Goal: Information Seeking & Learning: Find specific fact

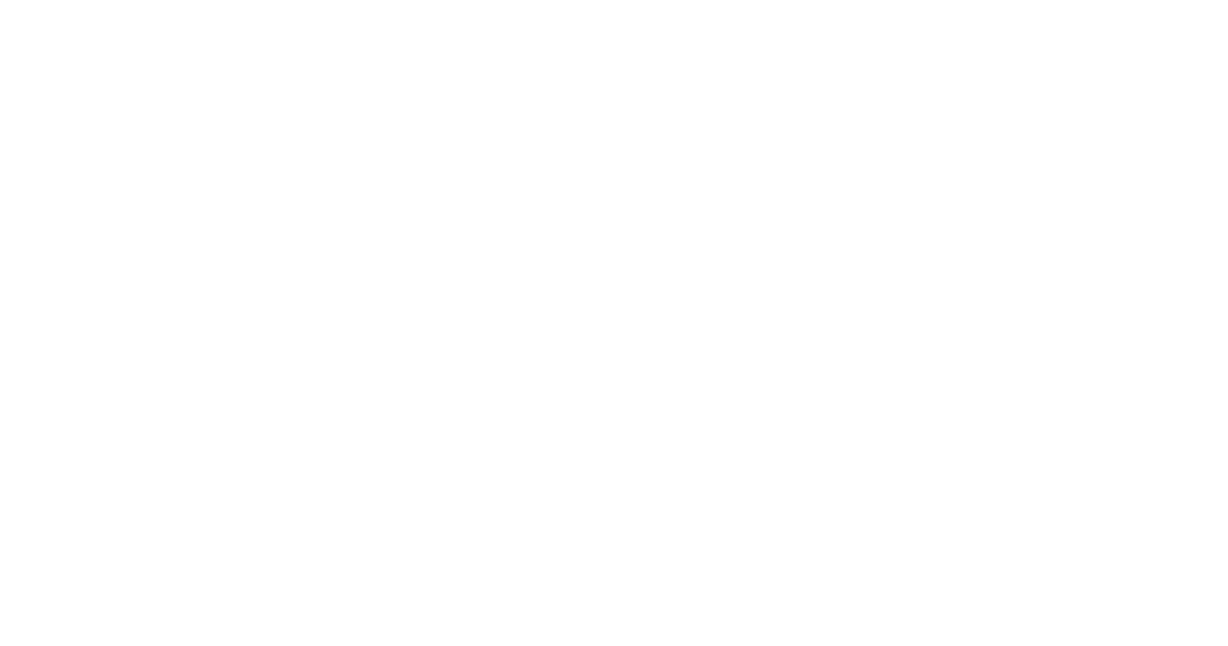
select select "Song"
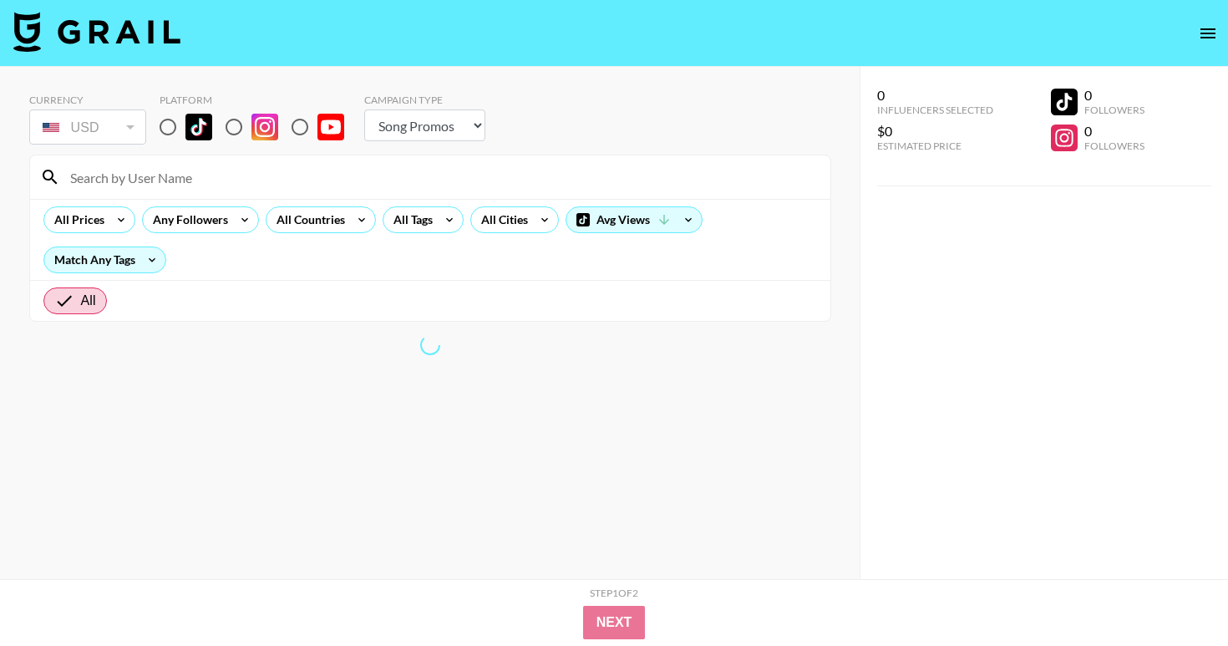
click at [149, 180] on input at bounding box center [440, 177] width 760 height 27
click at [186, 163] on div at bounding box center [430, 176] width 800 height 43
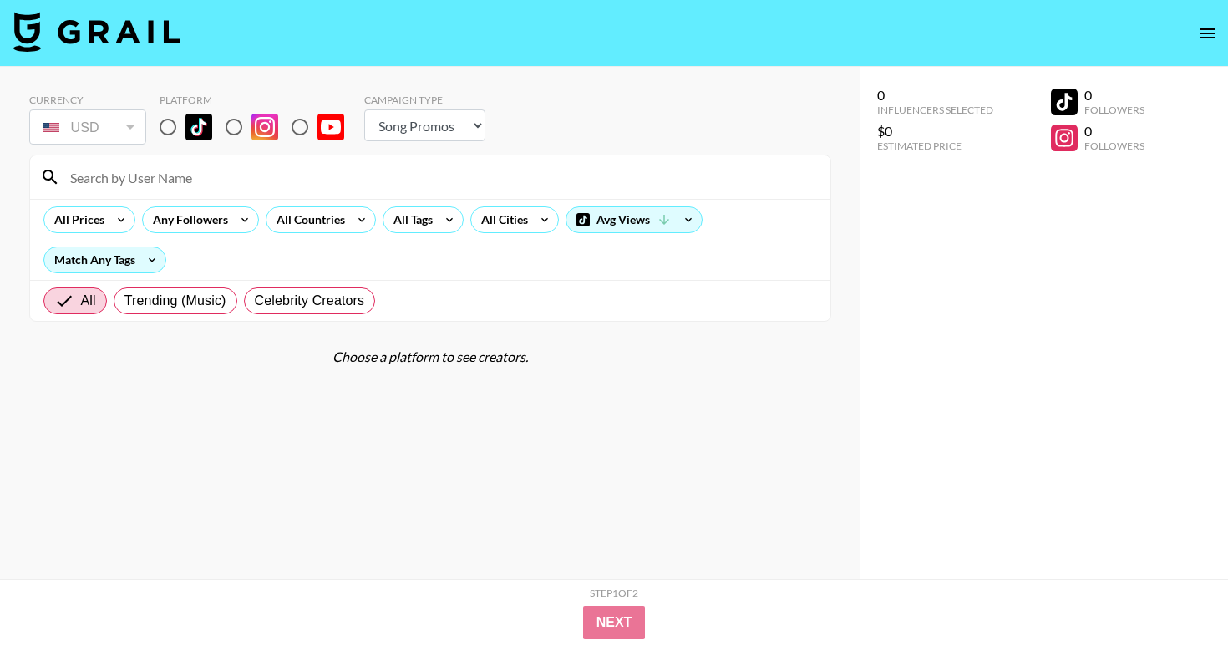
click at [179, 192] on div at bounding box center [430, 176] width 800 height 43
click at [180, 173] on input at bounding box center [440, 177] width 760 height 27
click at [458, 188] on input at bounding box center [440, 177] width 760 height 27
type input "creative.cliche"
click at [174, 127] on input "radio" at bounding box center [167, 126] width 35 height 35
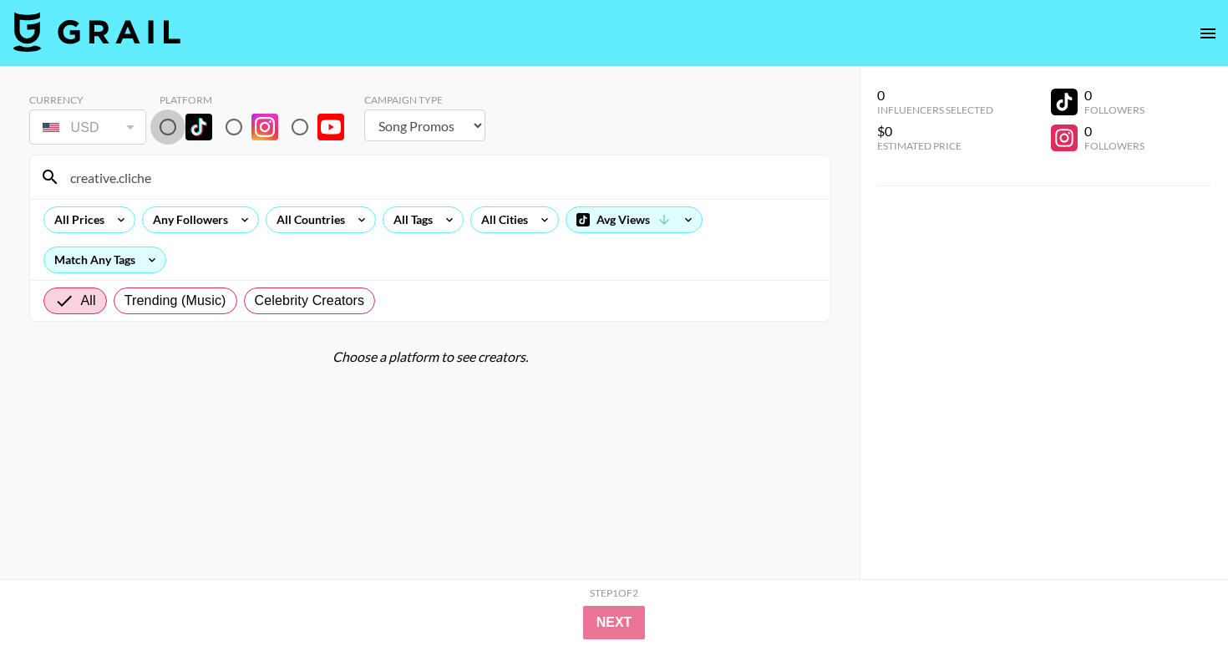
radio input "true"
click at [184, 175] on input "creative.cliche" at bounding box center [440, 177] width 760 height 27
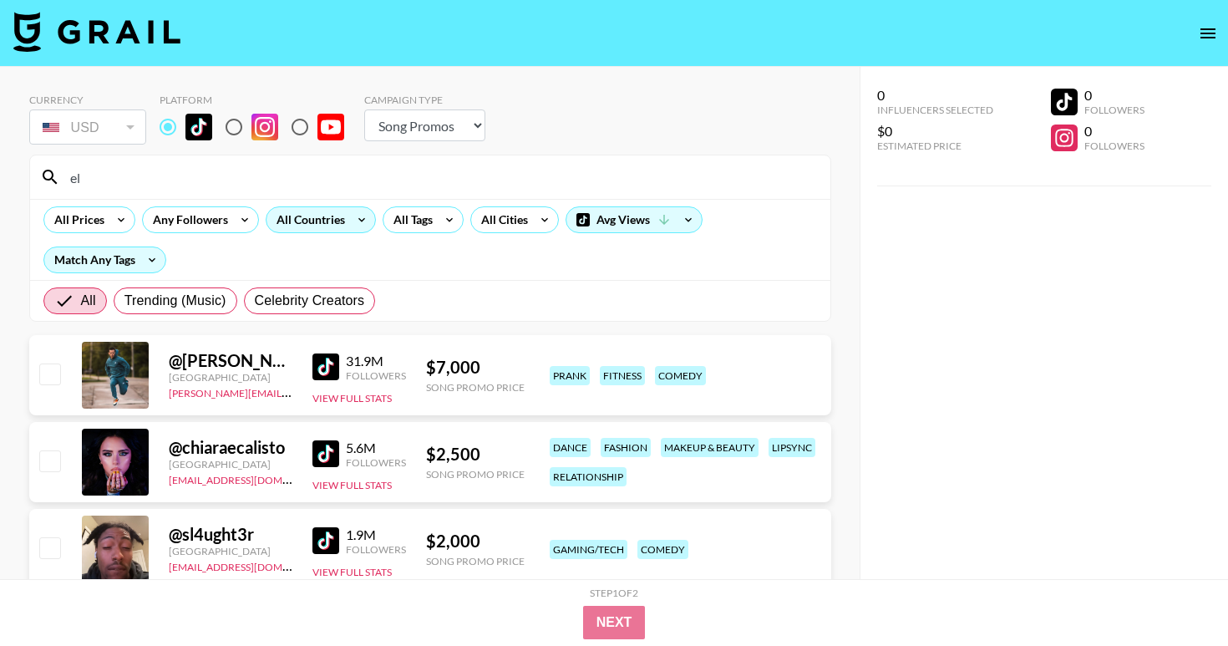
type input "e"
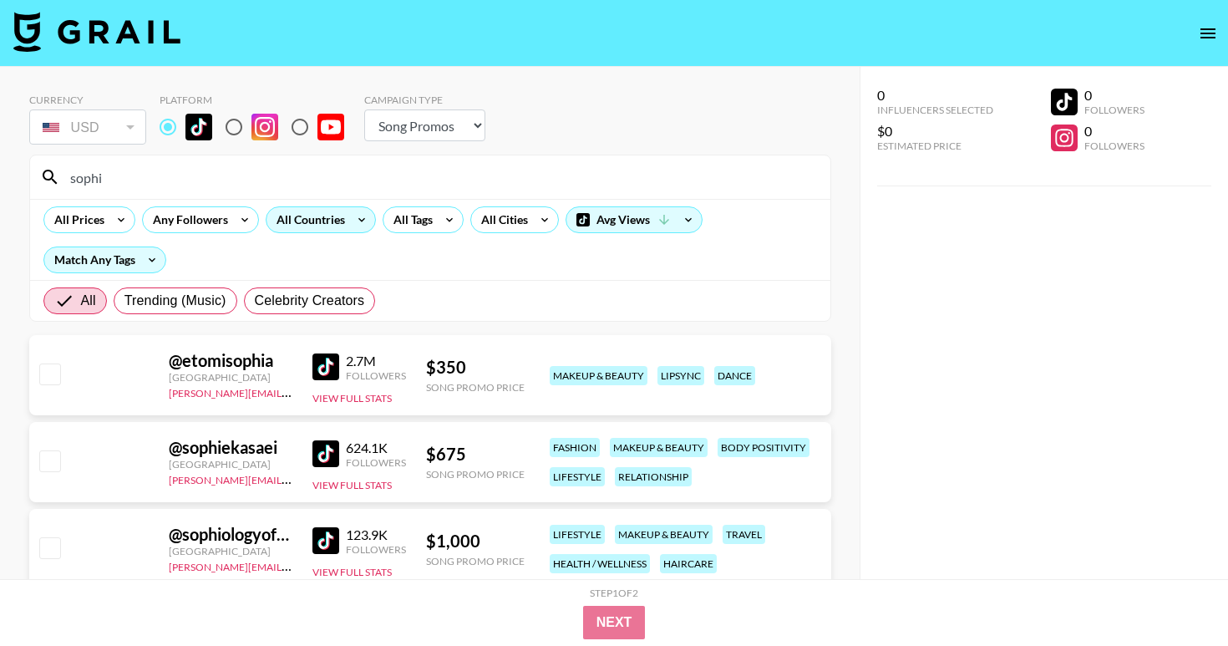
type input "[PERSON_NAME]"
